Goal: Check status: Check status

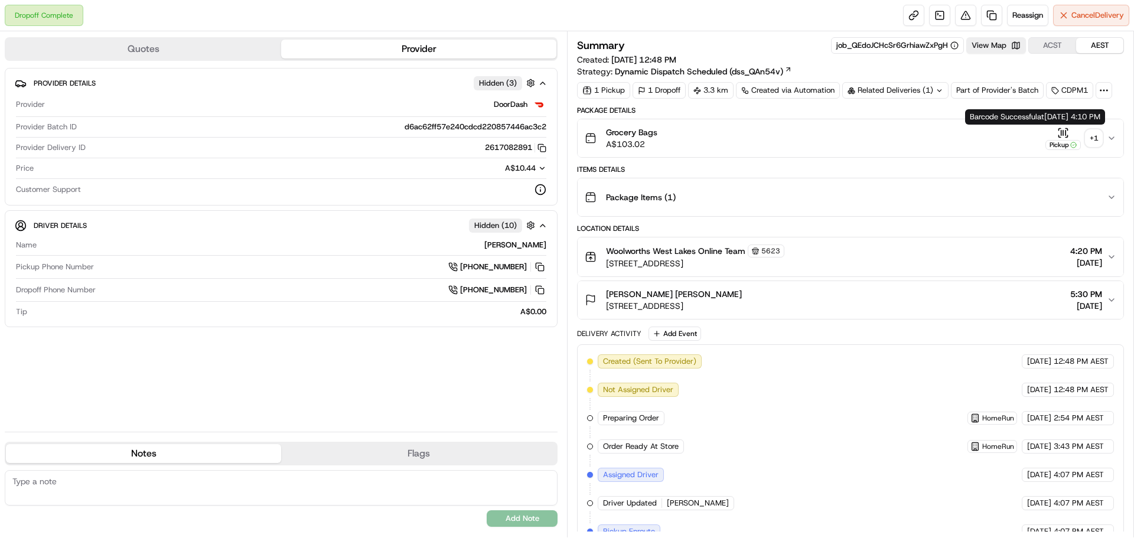
click at [1095, 142] on div "+ 1" at bounding box center [1093, 138] width 17 height 17
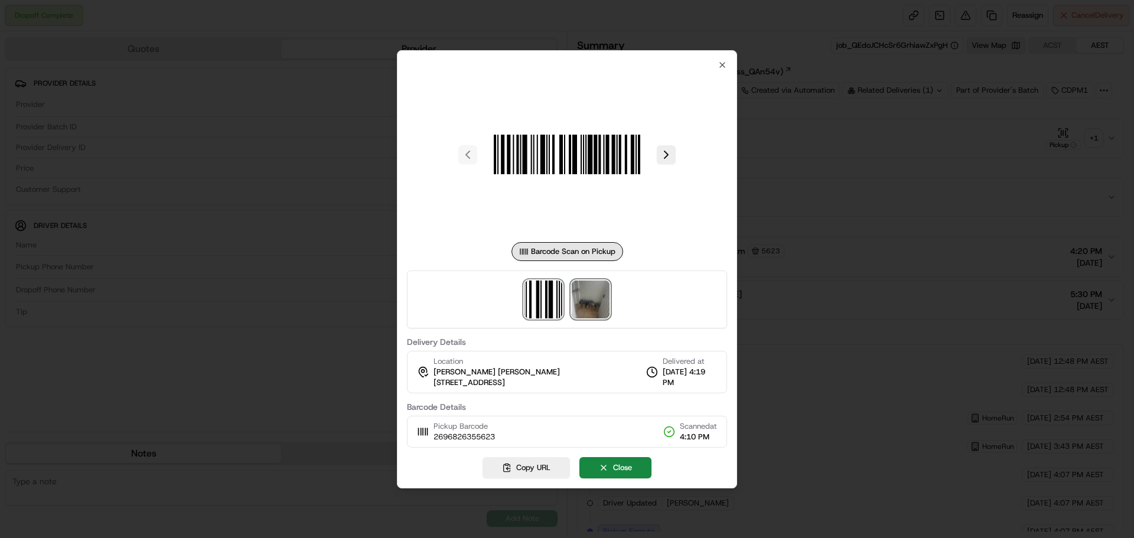
click at [583, 303] on img at bounding box center [591, 299] width 38 height 38
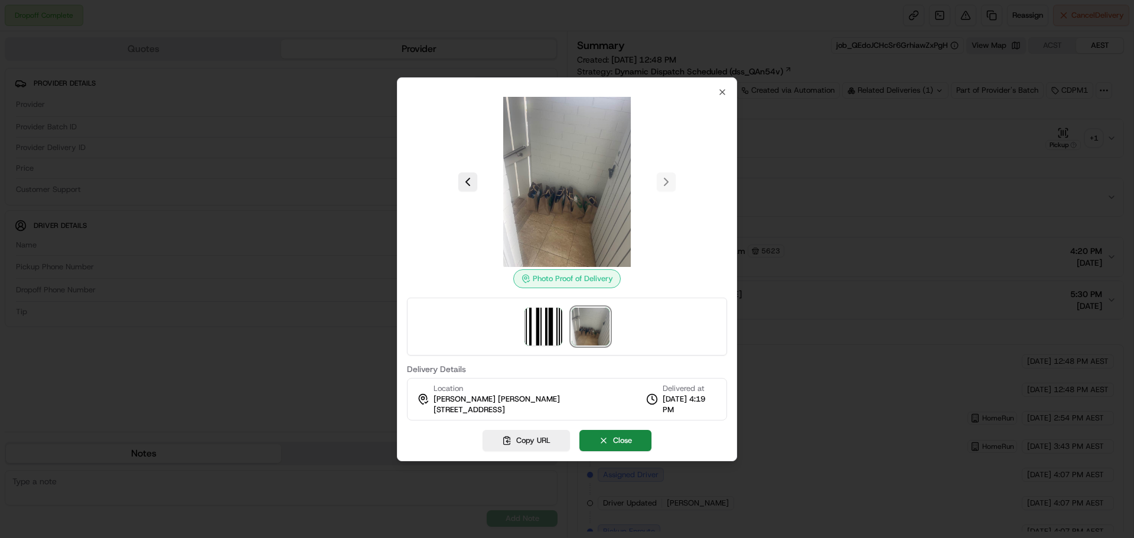
click at [805, 253] on div at bounding box center [567, 269] width 1134 height 538
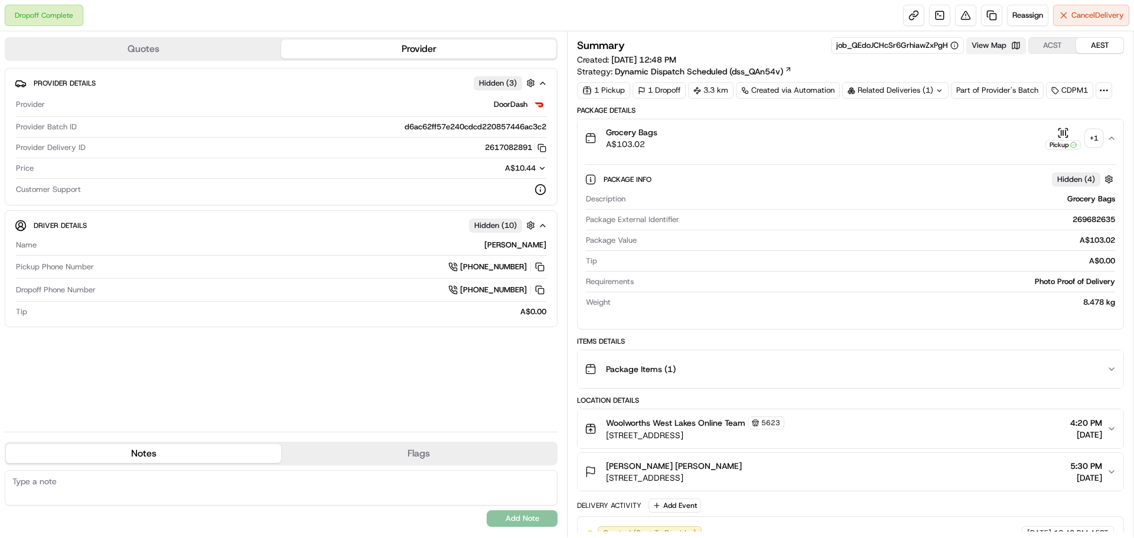
click at [999, 43] on button "View Map" at bounding box center [996, 45] width 60 height 17
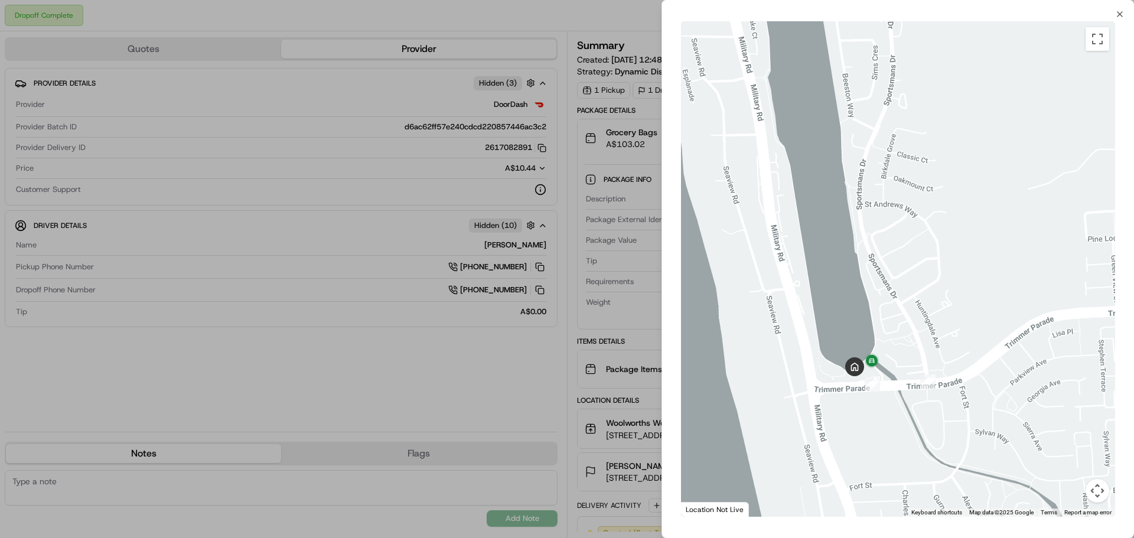
drag, startPoint x: 906, startPoint y: 361, endPoint x: 889, endPoint y: 331, distance: 34.6
click at [893, 234] on div at bounding box center [898, 268] width 434 height 495
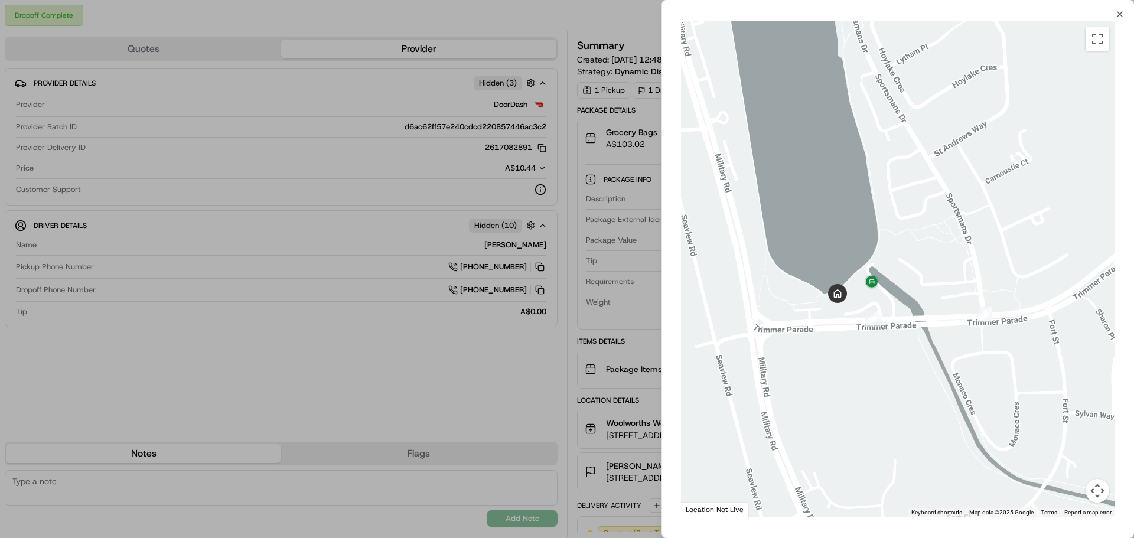
drag, startPoint x: 831, startPoint y: 282, endPoint x: 854, endPoint y: 321, distance: 45.8
click at [854, 321] on div at bounding box center [898, 268] width 434 height 495
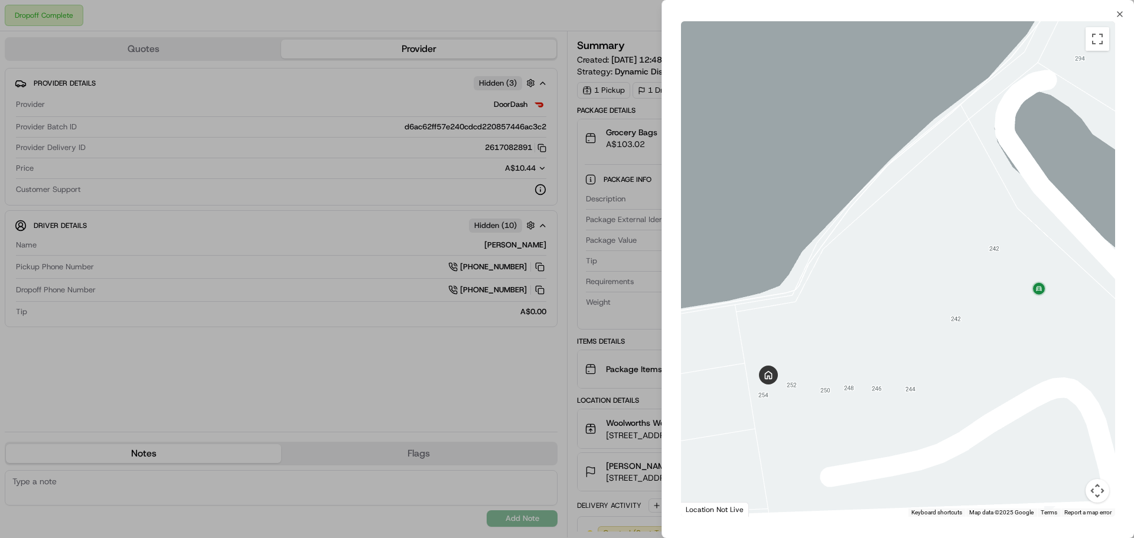
drag, startPoint x: 947, startPoint y: 361, endPoint x: 863, endPoint y: 289, distance: 110.1
click at [863, 289] on div at bounding box center [898, 268] width 434 height 495
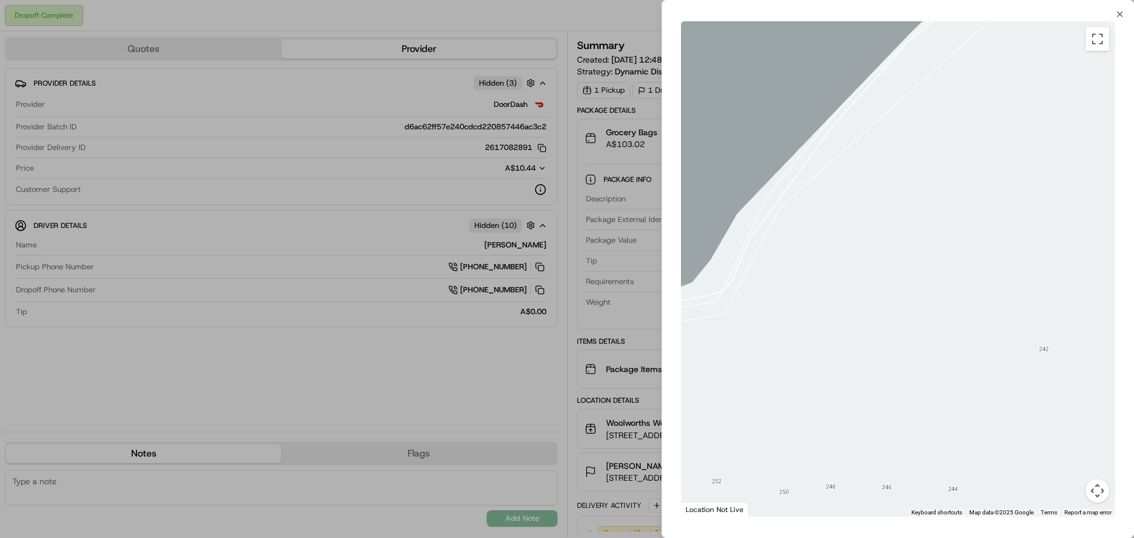
click at [607, 354] on div at bounding box center [567, 269] width 1134 height 538
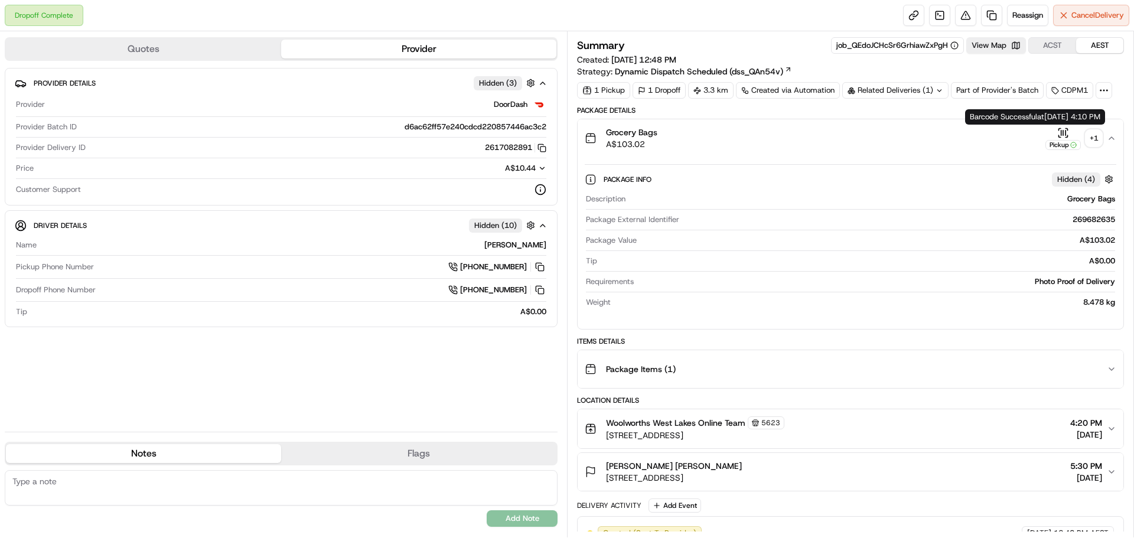
click at [1092, 138] on div "+ 1" at bounding box center [1093, 138] width 17 height 17
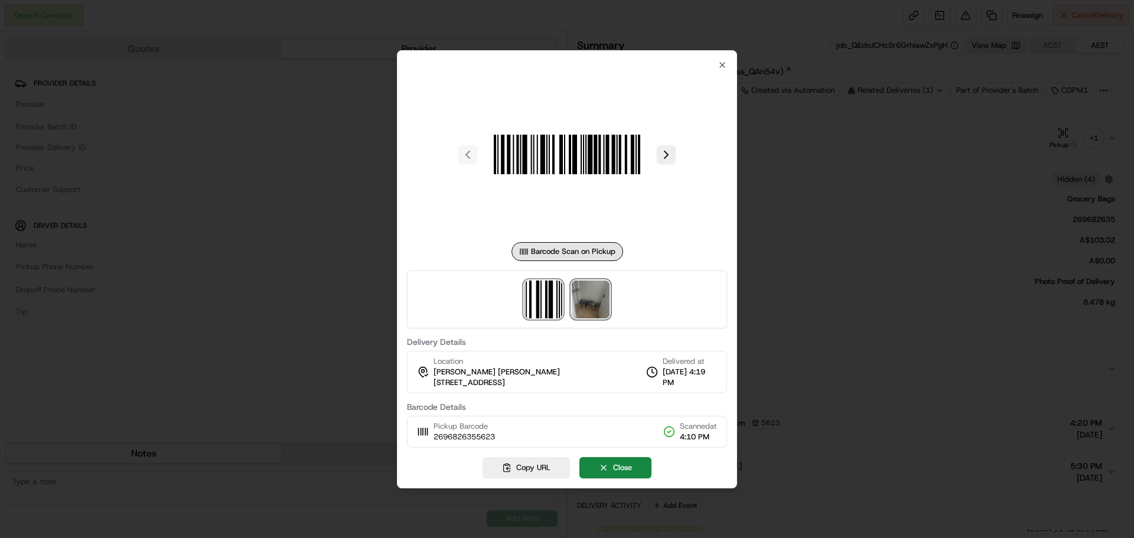
click at [596, 305] on img at bounding box center [591, 299] width 38 height 38
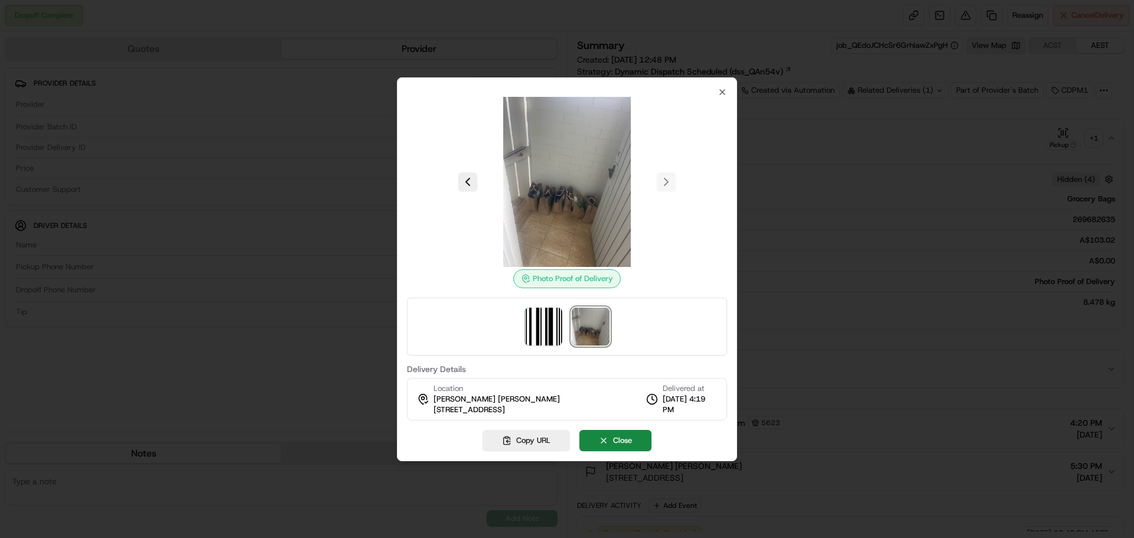
click at [891, 286] on div at bounding box center [567, 269] width 1134 height 538
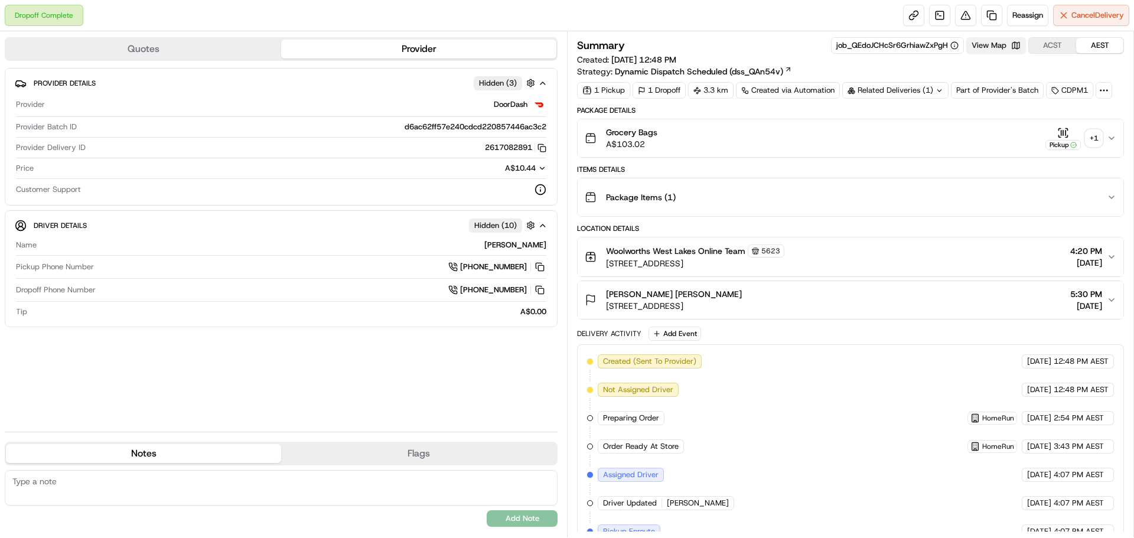
click at [995, 43] on button "View Map" at bounding box center [996, 45] width 60 height 17
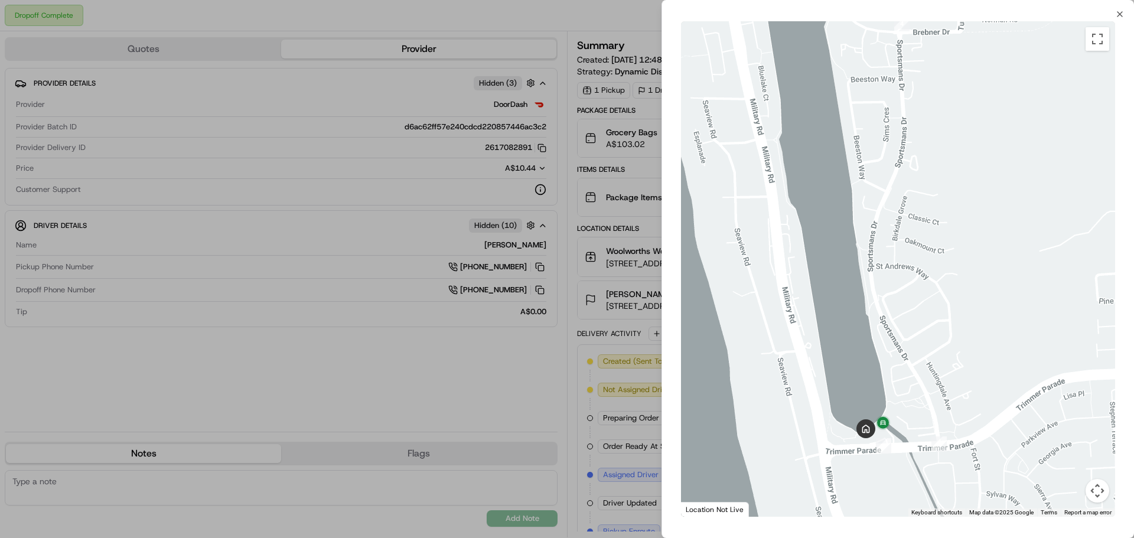
drag, startPoint x: 875, startPoint y: 357, endPoint x: 871, endPoint y: 215, distance: 142.4
click at [871, 215] on div at bounding box center [898, 268] width 434 height 495
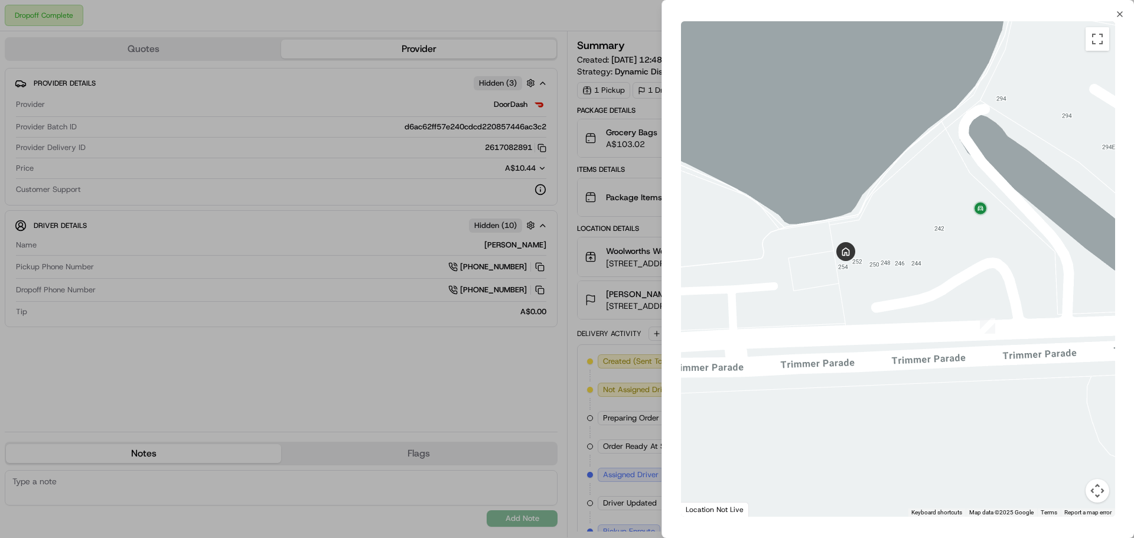
drag, startPoint x: 980, startPoint y: 170, endPoint x: 793, endPoint y: 295, distance: 224.4
click at [793, 295] on div at bounding box center [898, 268] width 434 height 495
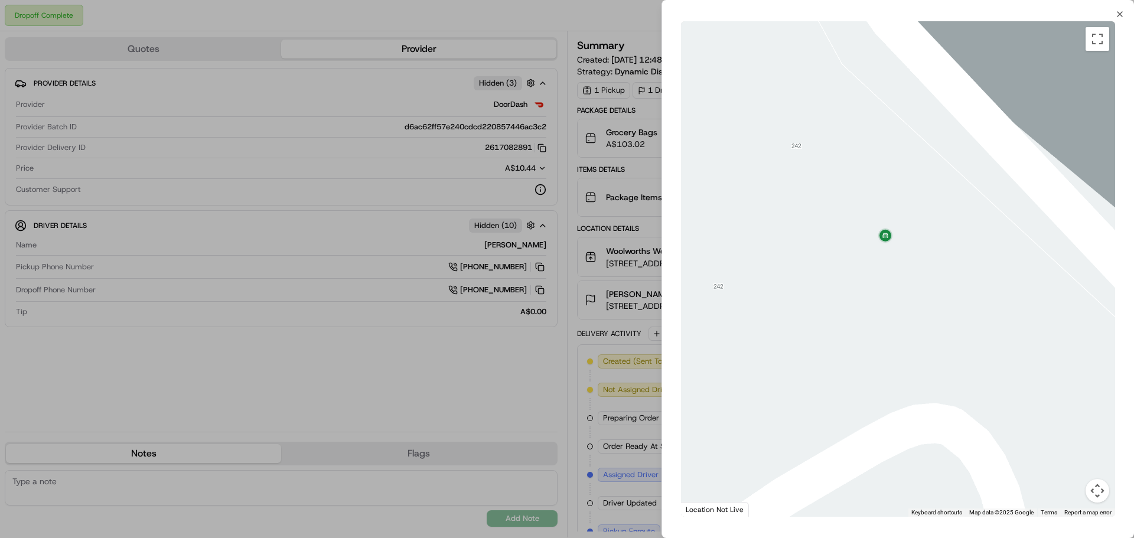
drag, startPoint x: 1019, startPoint y: 198, endPoint x: 789, endPoint y: 276, distance: 243.1
click at [789, 276] on div at bounding box center [898, 268] width 434 height 495
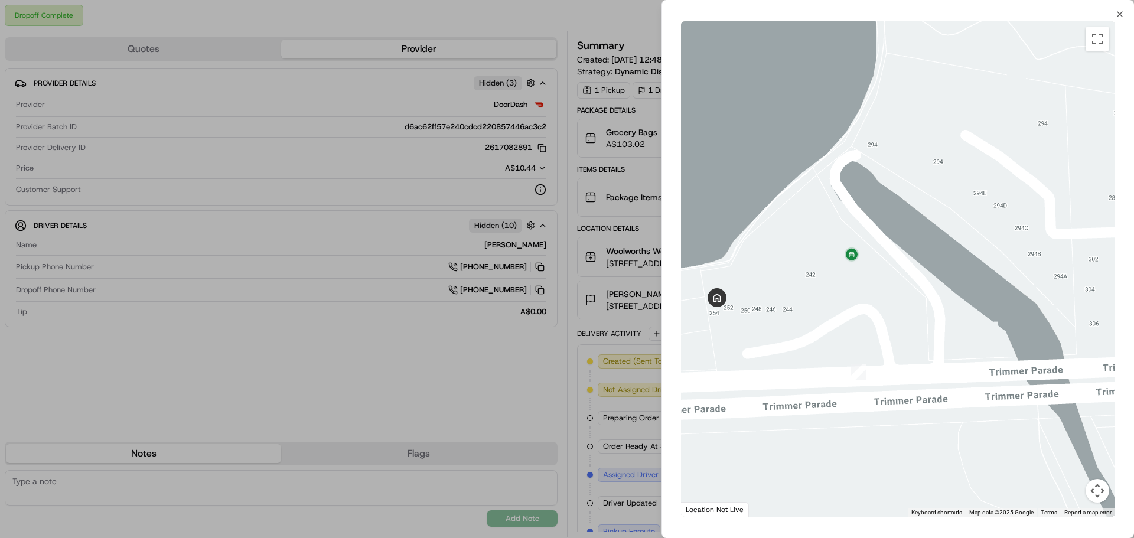
drag, startPoint x: 792, startPoint y: 283, endPoint x: 837, endPoint y: 278, distance: 44.6
click at [837, 278] on div at bounding box center [898, 268] width 434 height 495
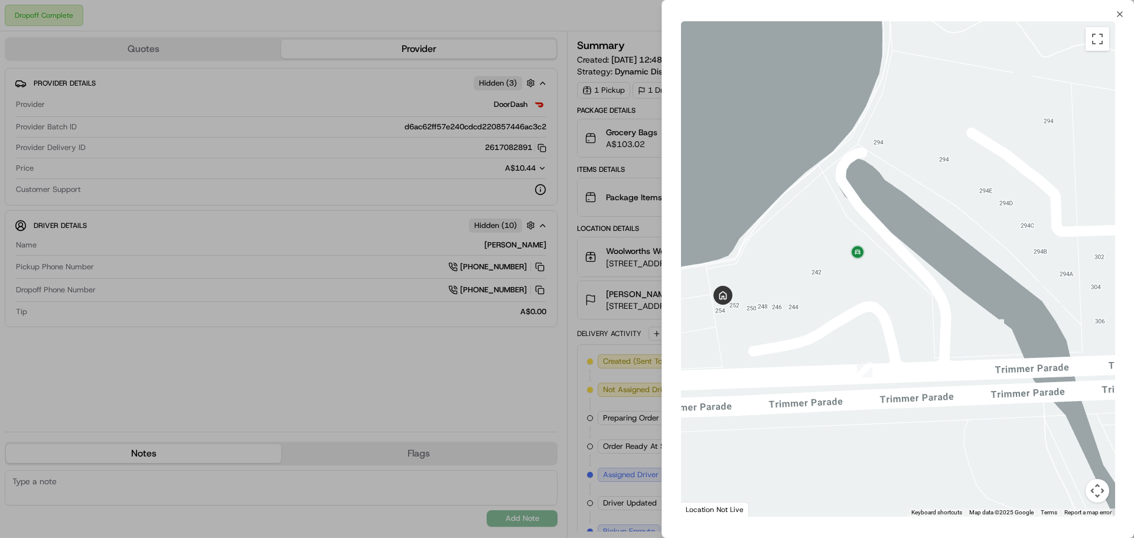
click at [582, 318] on div at bounding box center [567, 269] width 1134 height 538
